Goal: Find specific page/section: Find specific page/section

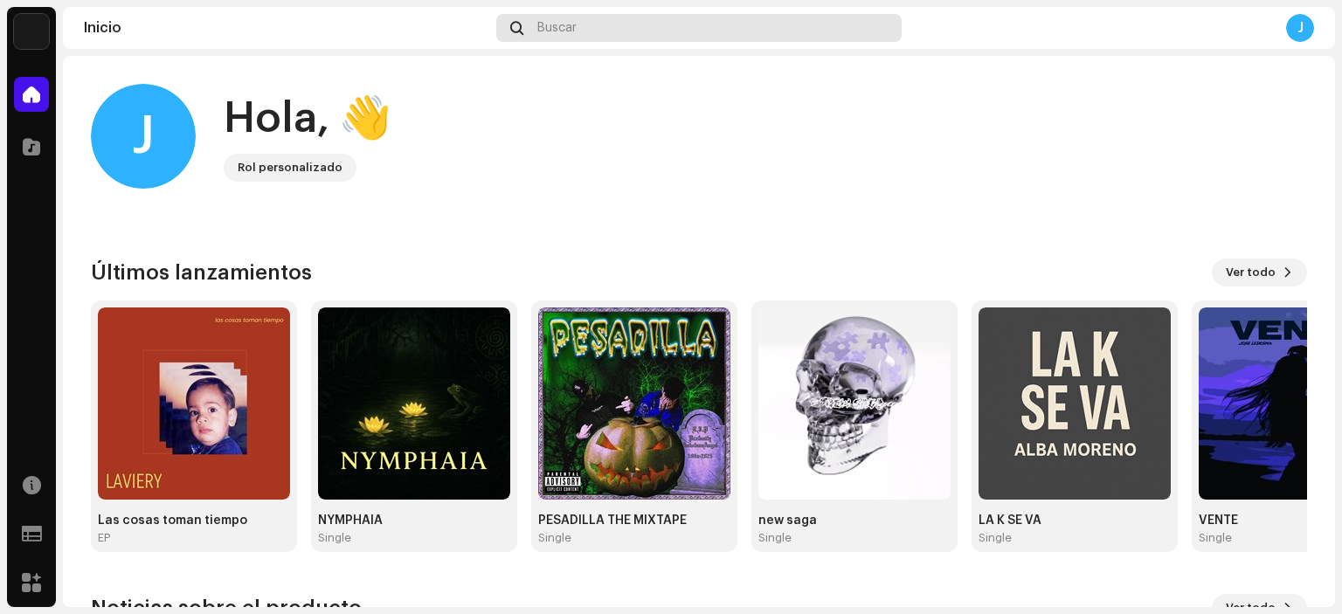
click at [569, 31] on span "Buscar" at bounding box center [556, 28] width 39 height 14
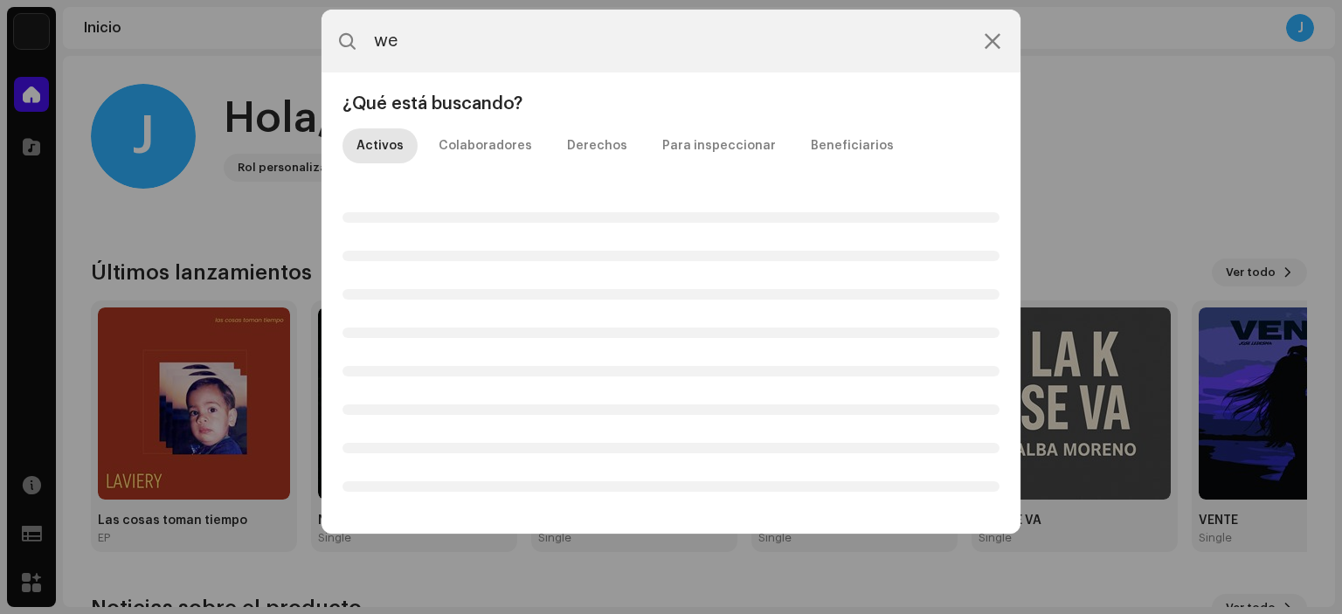
type input "w"
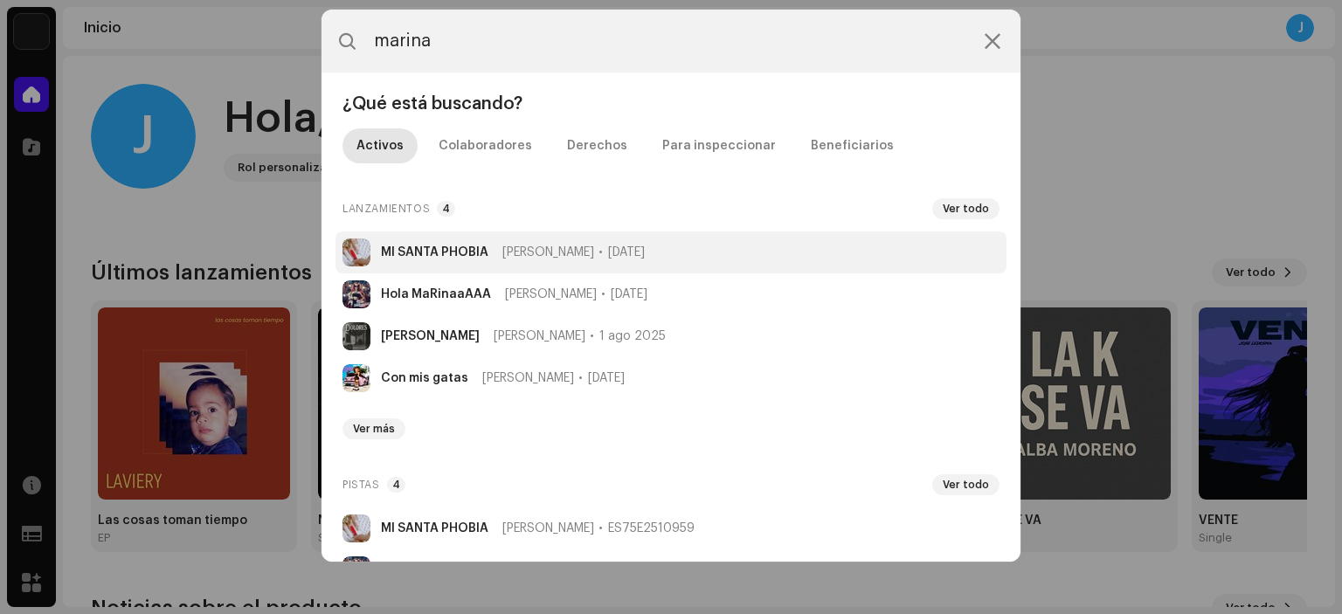
type input "marina"
click at [413, 255] on strong "MI SANTA PHOBIA" at bounding box center [434, 253] width 107 height 14
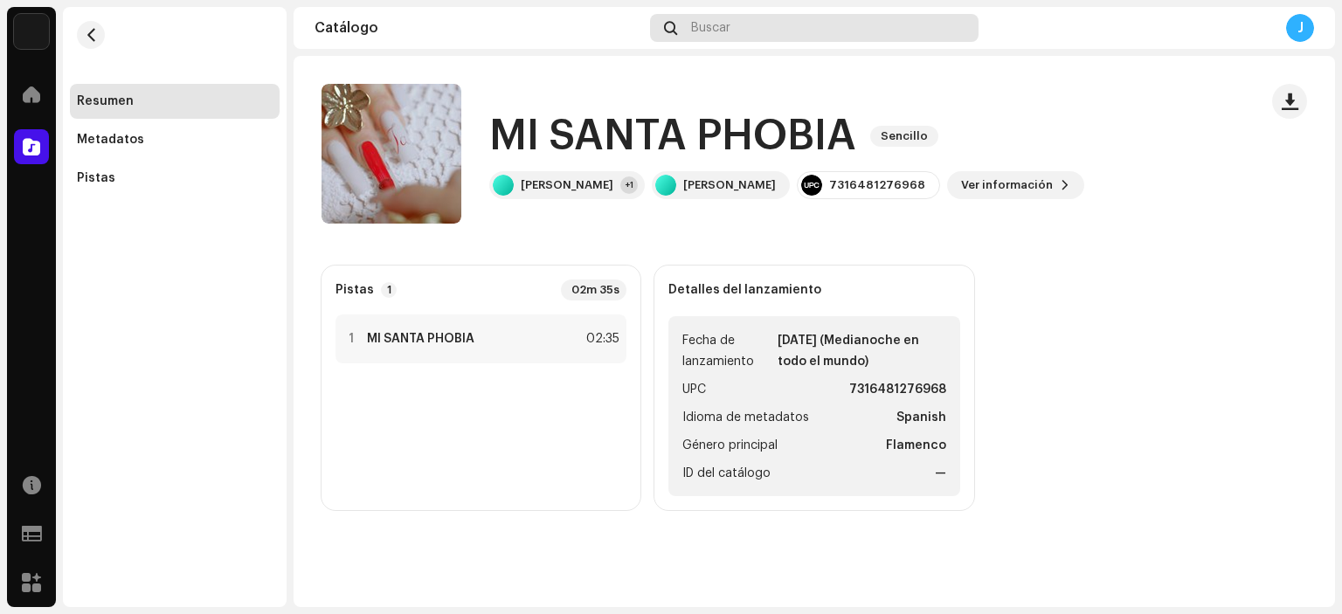
click at [704, 25] on span "Buscar" at bounding box center [710, 28] width 39 height 14
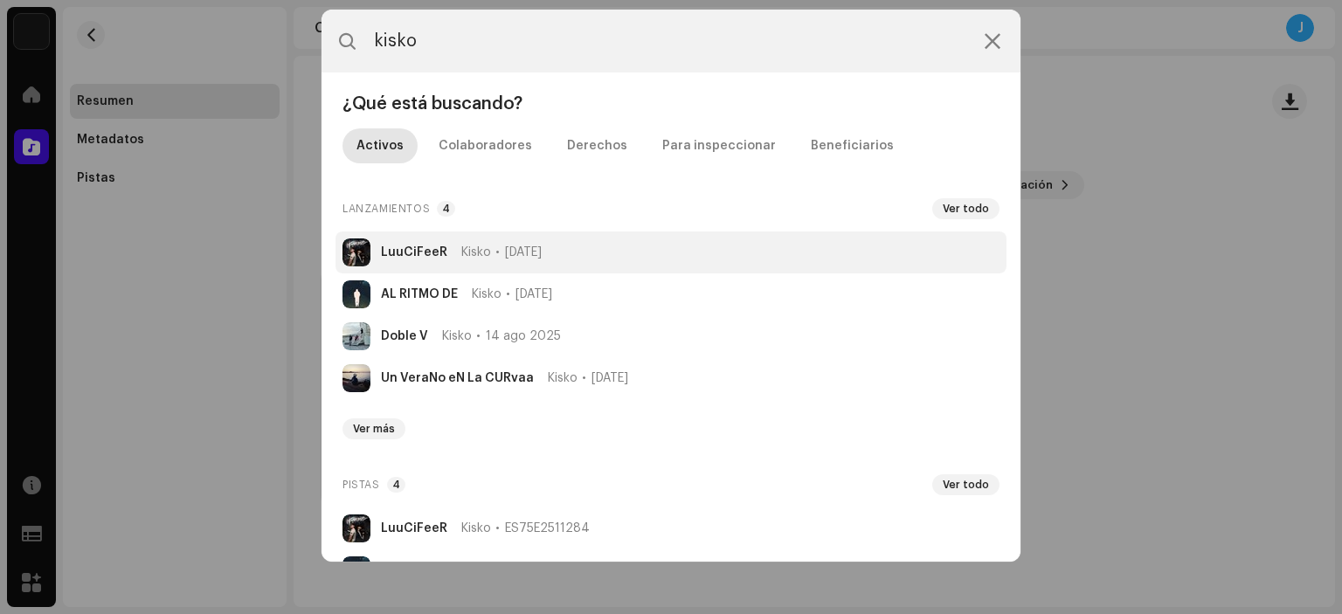
type input "kisko"
click at [416, 251] on strong "LuuCiFeeR" at bounding box center [414, 253] width 66 height 14
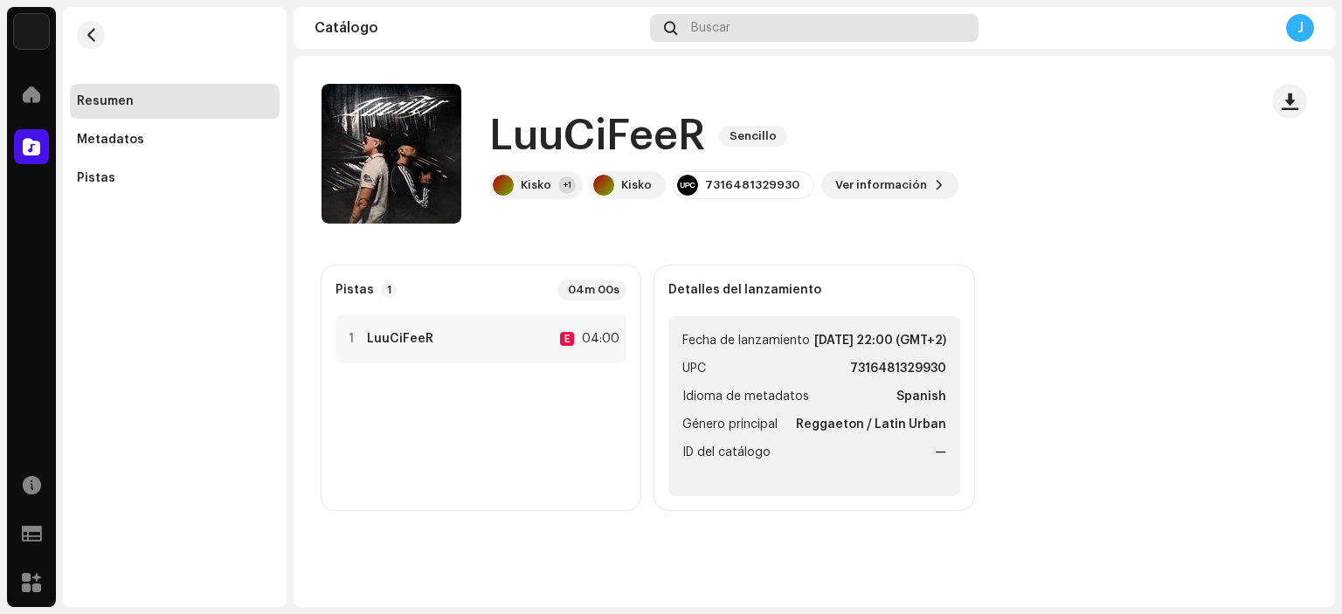
click at [752, 19] on div "Buscar" at bounding box center [814, 28] width 329 height 28
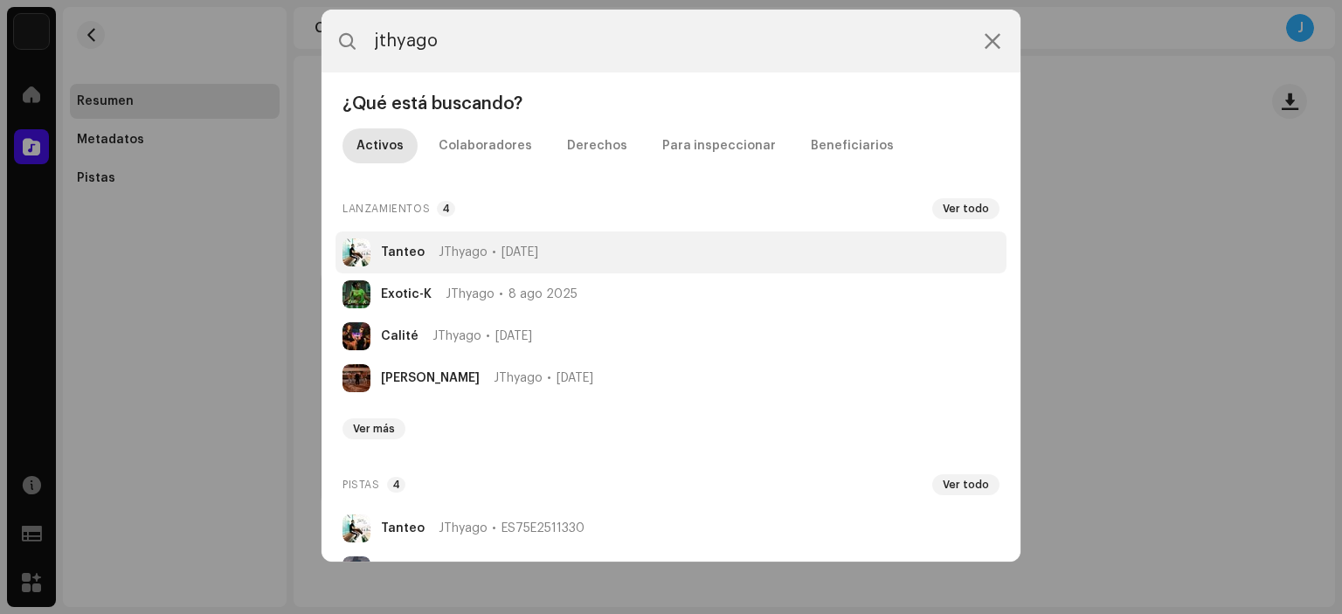
type input "jthyago"
click at [493, 255] on div "JThyago [DATE]" at bounding box center [489, 253] width 100 height 14
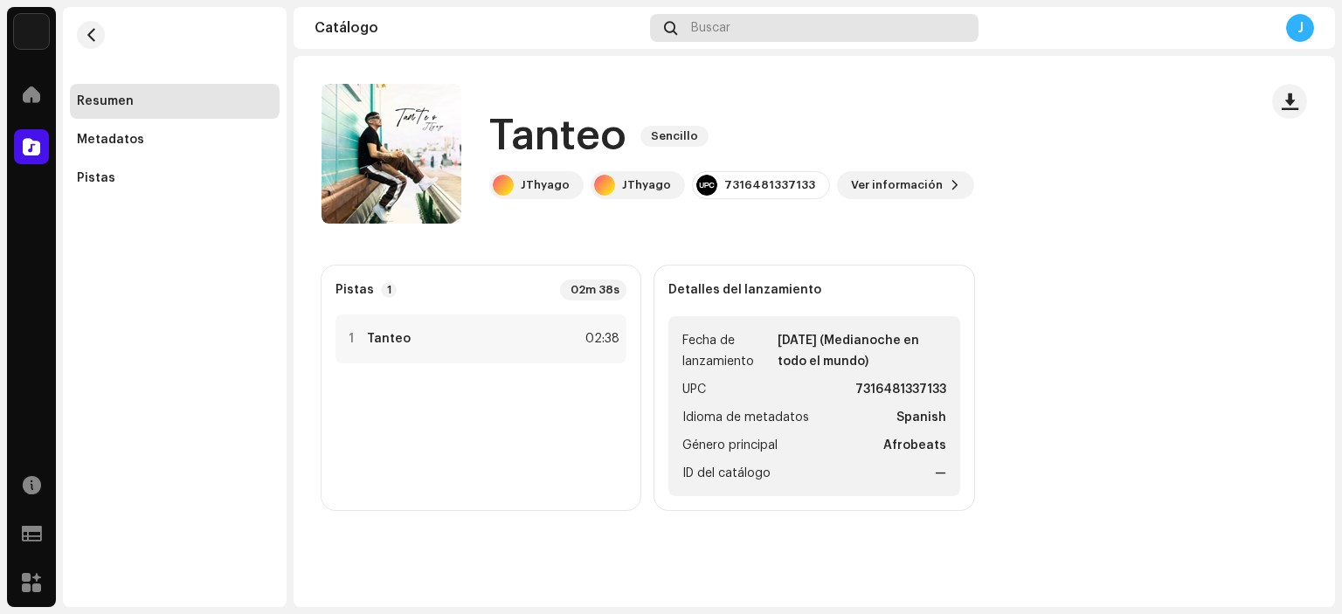
click at [706, 21] on span "Buscar" at bounding box center [710, 28] width 39 height 14
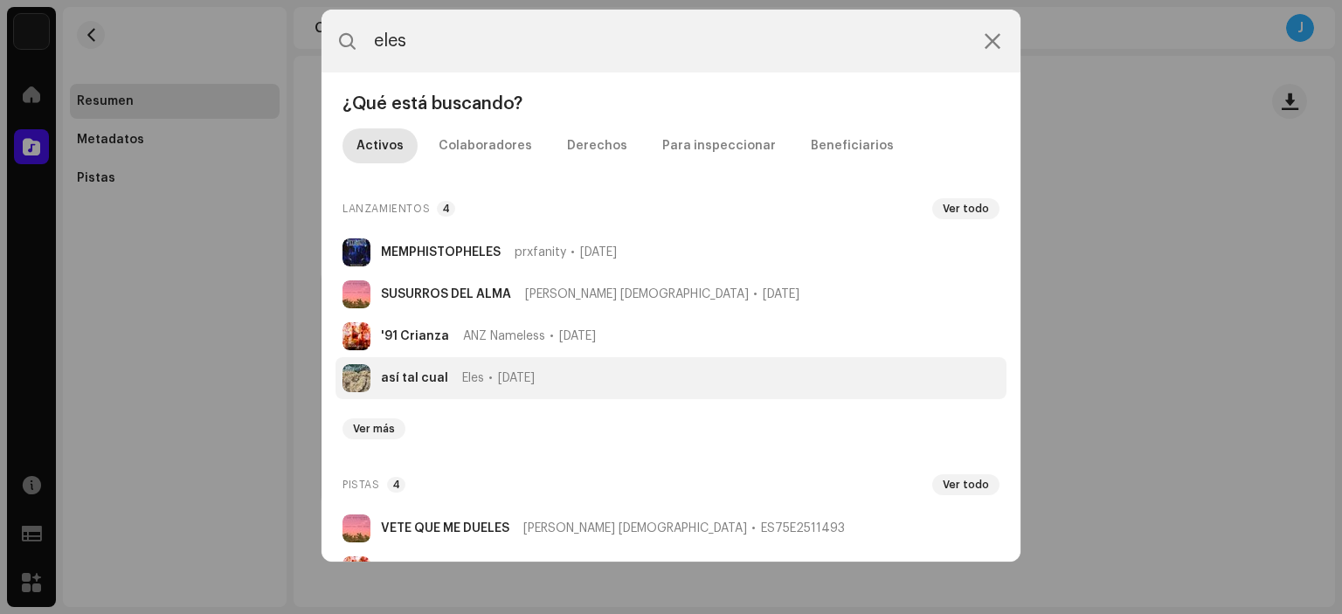
type input "eles"
click at [416, 384] on strong "así tal cual" at bounding box center [414, 378] width 67 height 14
